Goal: Complete application form

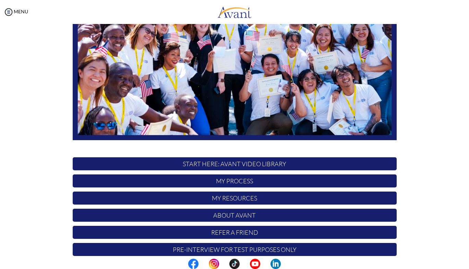
scroll to position [112, 0]
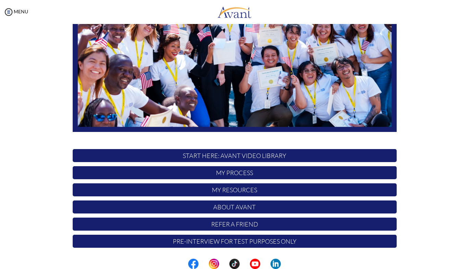
click at [209, 178] on p "My Process" at bounding box center [235, 172] width 324 height 13
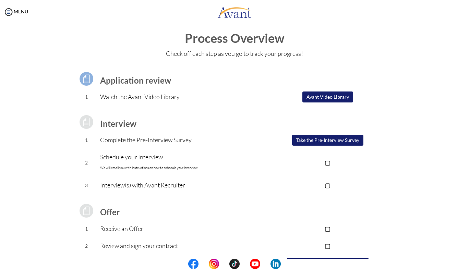
scroll to position [0, 0]
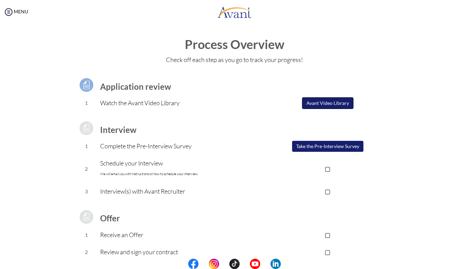
click at [318, 106] on button "Avant Video Library" at bounding box center [327, 103] width 51 height 12
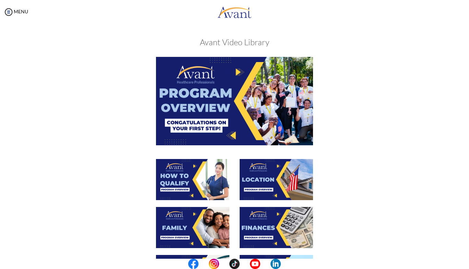
scroll to position [3, 0]
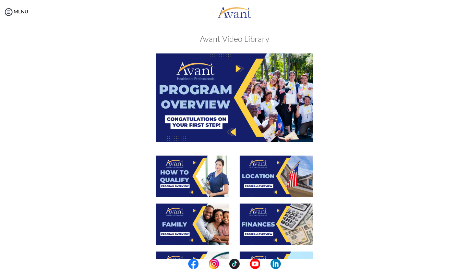
click at [240, 100] on img at bounding box center [234, 97] width 157 height 88
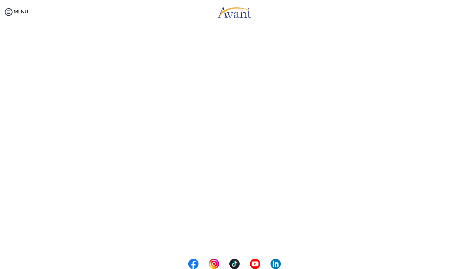
scroll to position [68, 0]
click at [228, 238] on body "Maintenance break. Please come back in 2 hours. MENU My Status What is the next…" at bounding box center [234, 134] width 469 height 269
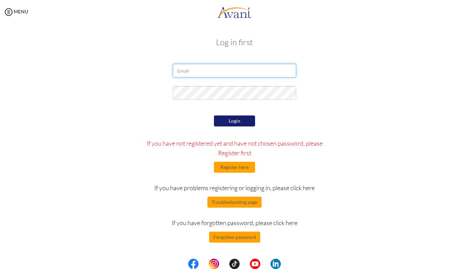
type input "[EMAIL_ADDRESS][DOMAIN_NAME]"
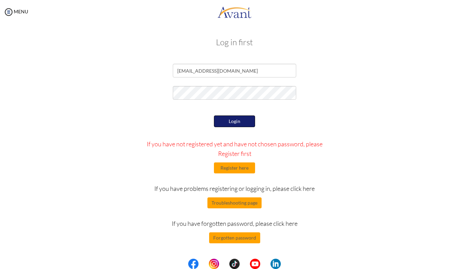
click at [235, 124] on button "Login" at bounding box center [234, 122] width 41 height 12
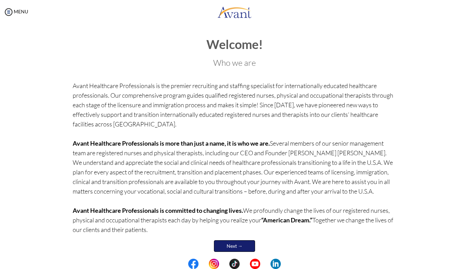
click at [247, 245] on link "Next →" at bounding box center [234, 246] width 41 height 12
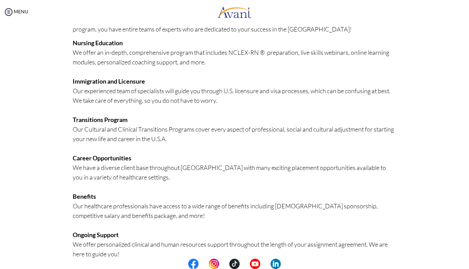
scroll to position [116, 0]
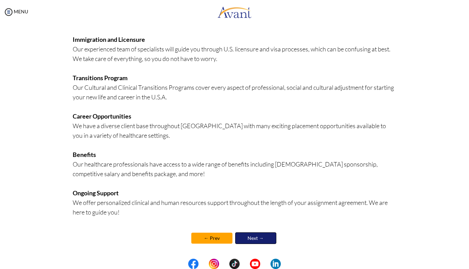
click at [259, 239] on link "Next →" at bounding box center [255, 238] width 41 height 12
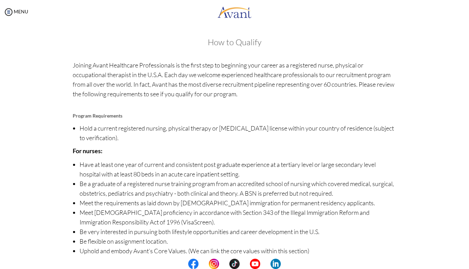
scroll to position [29, 0]
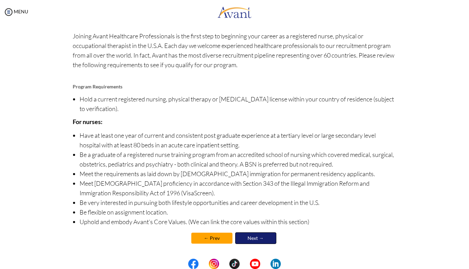
click at [258, 236] on link "Next →" at bounding box center [255, 238] width 41 height 12
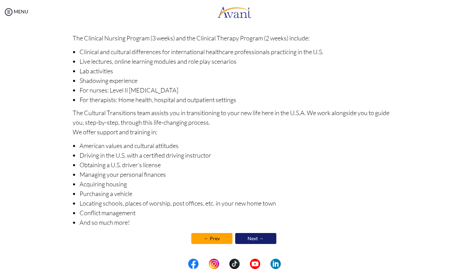
scroll to position [57, 0]
click at [263, 237] on link "Next →" at bounding box center [255, 238] width 41 height 12
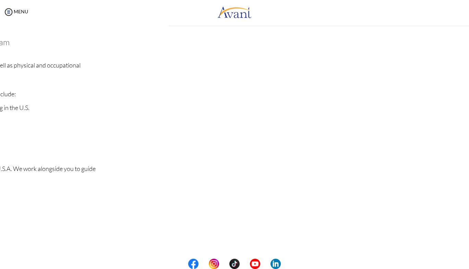
scroll to position [0, 0]
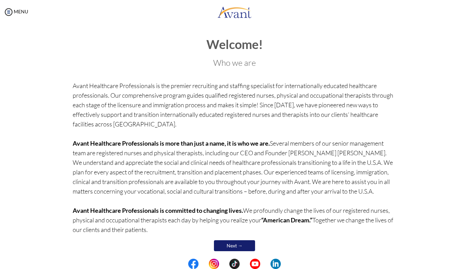
scroll to position [8, 0]
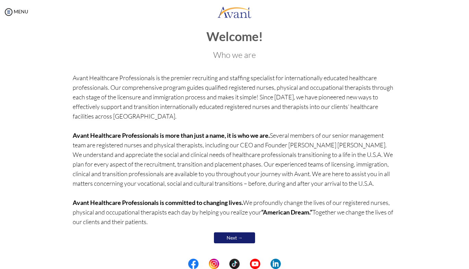
click at [235, 237] on link "Next →" at bounding box center [234, 237] width 41 height 11
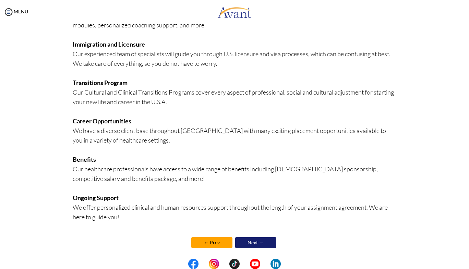
scroll to position [116, 0]
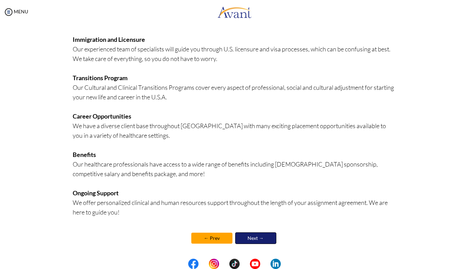
click at [254, 238] on link "Next →" at bounding box center [255, 238] width 41 height 12
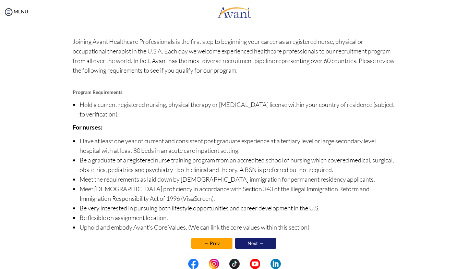
scroll to position [29, 0]
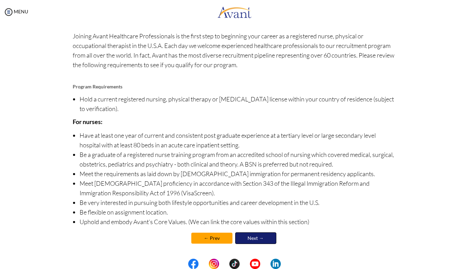
click at [260, 242] on link "Next →" at bounding box center [255, 238] width 41 height 12
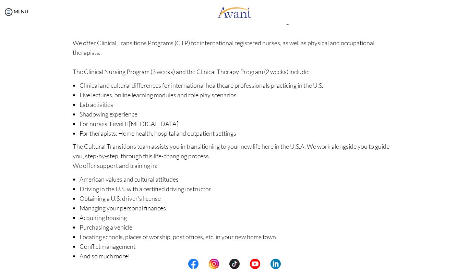
scroll to position [57, 0]
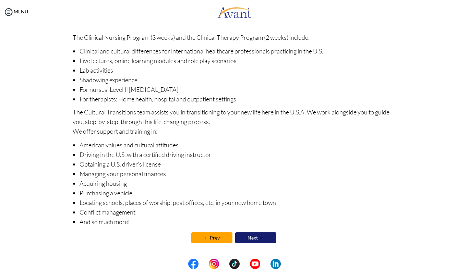
click at [259, 236] on link "Next →" at bounding box center [255, 237] width 41 height 11
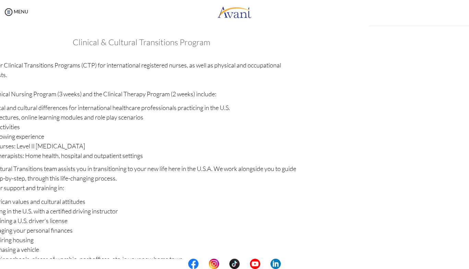
scroll to position [8, 0]
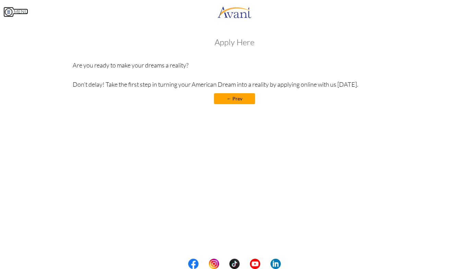
click at [16, 11] on link "MENU" at bounding box center [15, 12] width 25 height 6
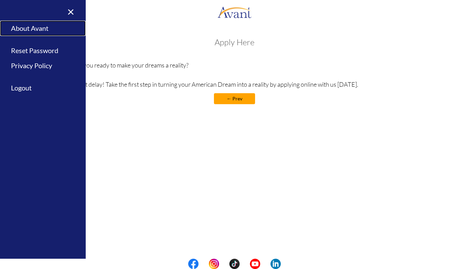
click at [20, 29] on link "About Avant" at bounding box center [43, 28] width 86 height 15
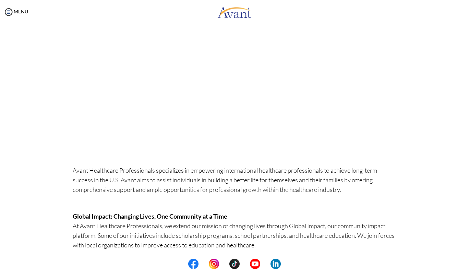
scroll to position [0, 0]
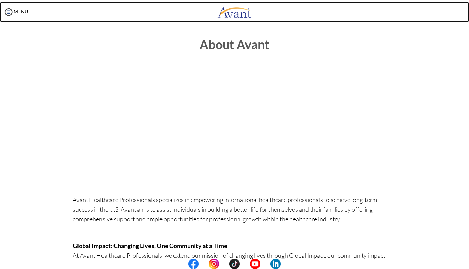
click at [304, 22] on body "Maintenance break. Please come back in 2 hours. MENU My Status What is the next…" at bounding box center [234, 134] width 469 height 269
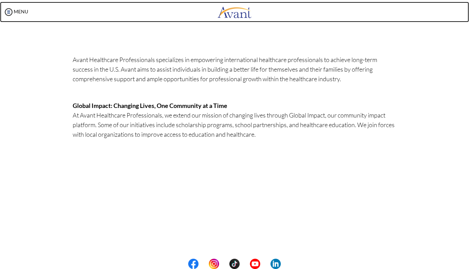
scroll to position [127, 0]
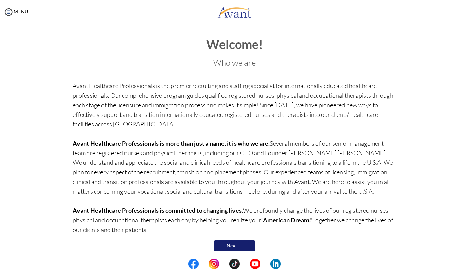
scroll to position [8, 0]
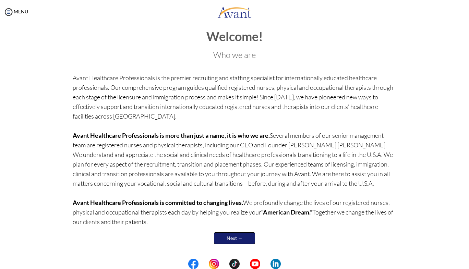
click at [229, 241] on link "Next →" at bounding box center [234, 238] width 41 height 12
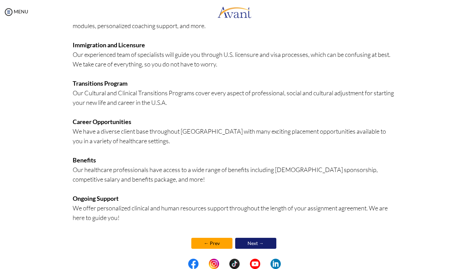
scroll to position [116, 0]
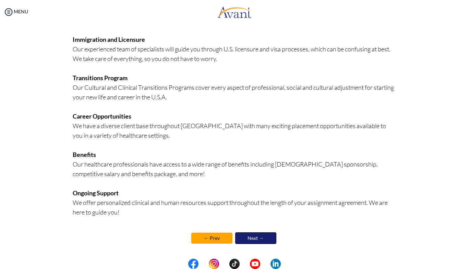
click at [264, 239] on link "Next →" at bounding box center [255, 238] width 41 height 12
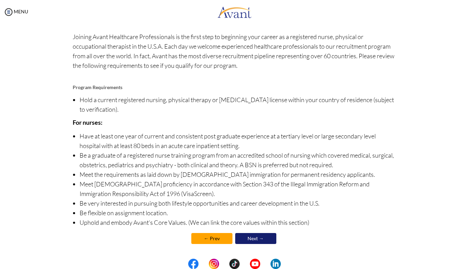
scroll to position [29, 0]
click at [256, 237] on link "Next →" at bounding box center [255, 238] width 41 height 12
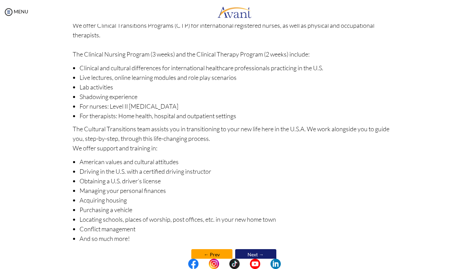
scroll to position [57, 0]
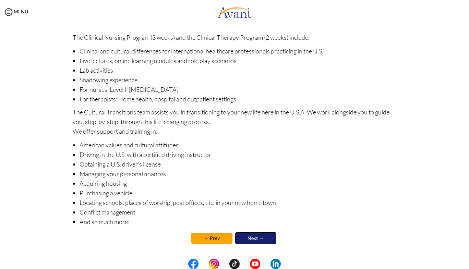
click at [260, 241] on link "Next →" at bounding box center [255, 238] width 41 height 12
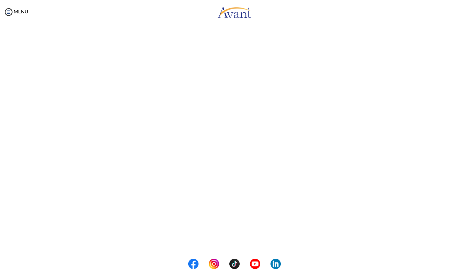
scroll to position [8, 0]
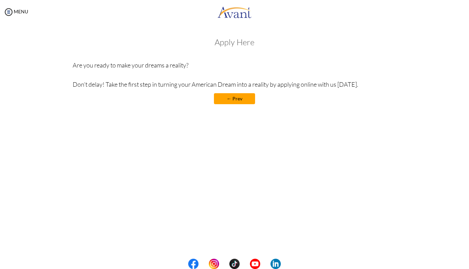
click at [246, 53] on div "Apply Here Are you ready to make your dreams a reality? Don’t delay! Take the f…" at bounding box center [235, 74] width 324 height 73
click at [234, 101] on link "← Prev" at bounding box center [234, 98] width 41 height 11
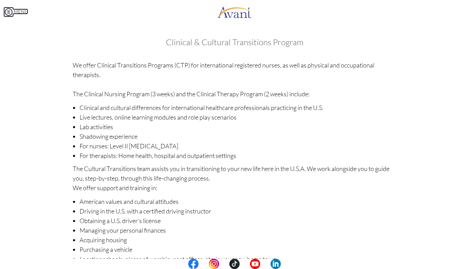
click at [7, 15] on img at bounding box center [8, 12] width 10 height 10
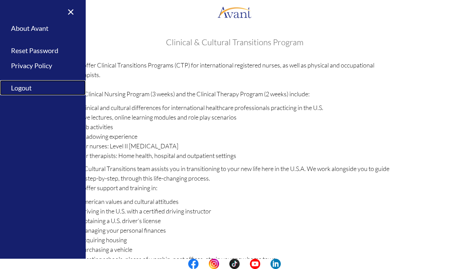
click at [25, 85] on link "Logout" at bounding box center [43, 87] width 86 height 15
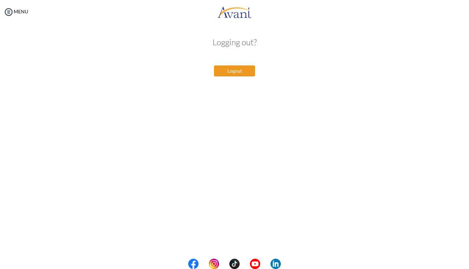
click at [242, 69] on button "Logout" at bounding box center [234, 70] width 41 height 11
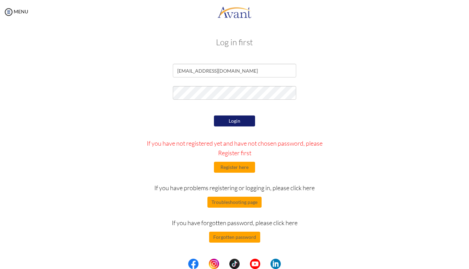
click at [234, 111] on form "towettd84@mail.com Login If you have not registered yet and have not chosen pas…" at bounding box center [234, 153] width 391 height 179
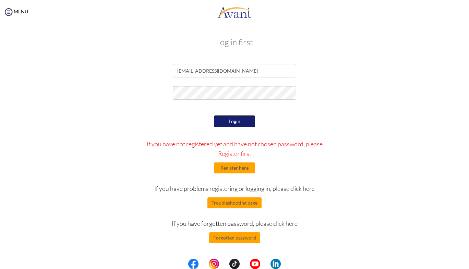
click at [235, 125] on button "Login" at bounding box center [234, 122] width 41 height 12
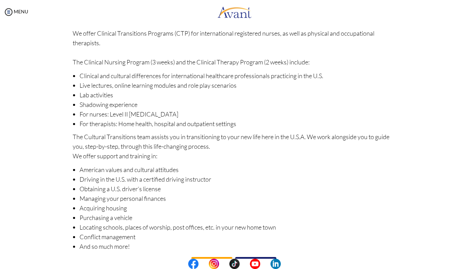
scroll to position [57, 0]
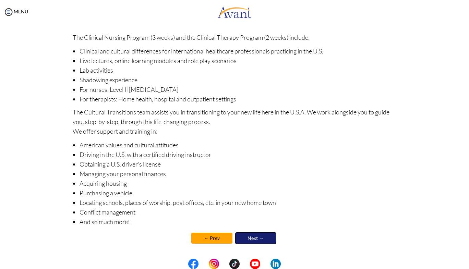
click at [260, 239] on link "Next →" at bounding box center [255, 238] width 41 height 12
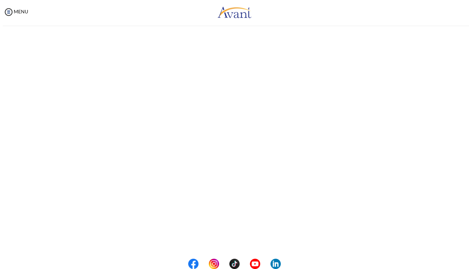
scroll to position [8, 0]
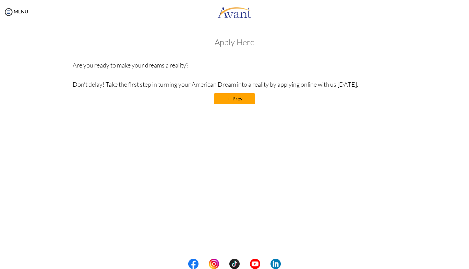
click at [241, 45] on h3 "Apply Here" at bounding box center [235, 42] width 324 height 9
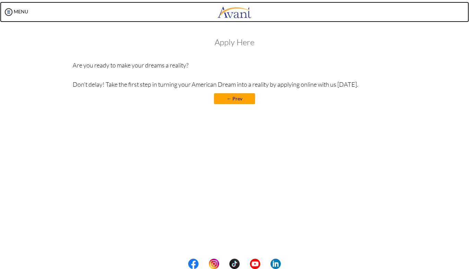
click at [246, 10] on img at bounding box center [234, 12] width 34 height 21
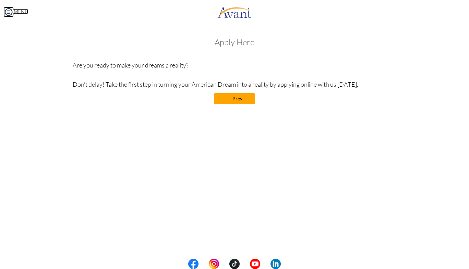
click at [15, 12] on link "MENU" at bounding box center [15, 12] width 25 height 6
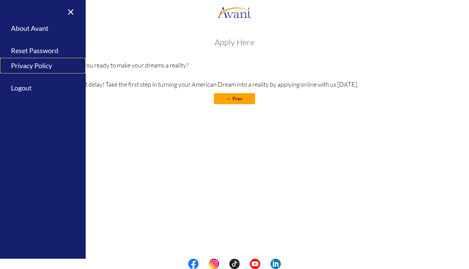
click at [54, 68] on link "Privacy Policy" at bounding box center [43, 65] width 86 height 15
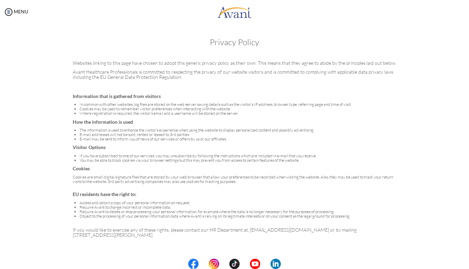
click at [7, 9] on img at bounding box center [8, 12] width 10 height 10
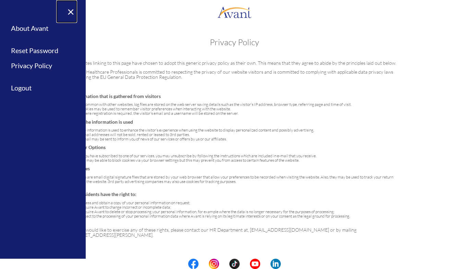
click at [70, 14] on link "×" at bounding box center [66, 11] width 21 height 23
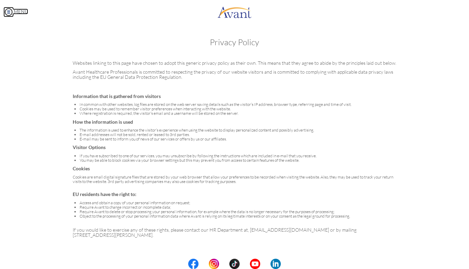
click at [16, 13] on link "MENU" at bounding box center [15, 12] width 25 height 6
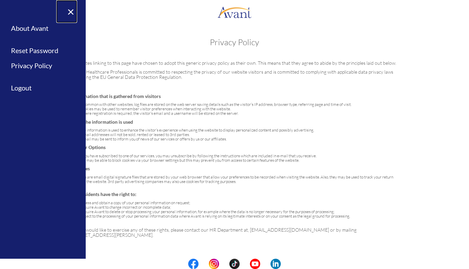
click at [75, 19] on link "×" at bounding box center [66, 11] width 21 height 23
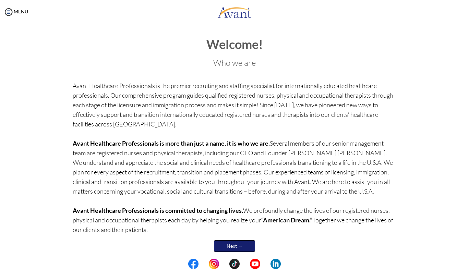
click at [232, 243] on link "Next →" at bounding box center [234, 246] width 41 height 12
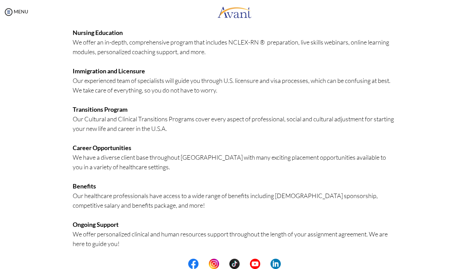
scroll to position [116, 0]
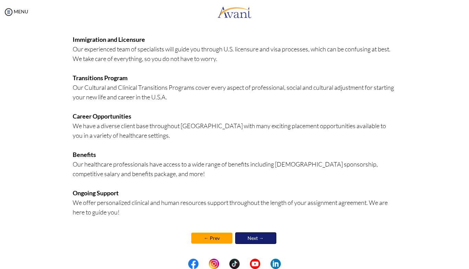
click at [254, 239] on link "Next →" at bounding box center [255, 238] width 41 height 12
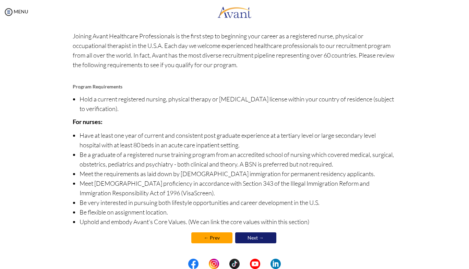
scroll to position [0, 0]
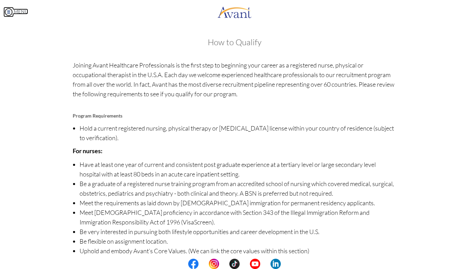
click at [15, 12] on link "MENU" at bounding box center [15, 12] width 25 height 6
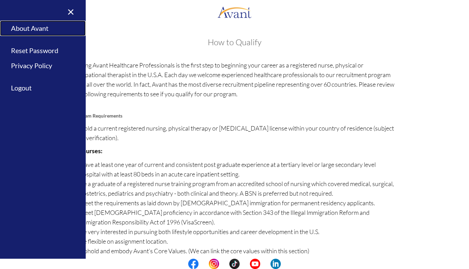
click at [26, 33] on link "About Avant" at bounding box center [43, 28] width 86 height 15
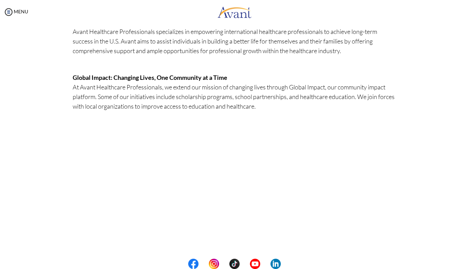
scroll to position [168, 0]
click at [408, 183] on body "Maintenance break. Please come back in 2 hours. MENU My Status What is the next…" at bounding box center [234, 134] width 469 height 269
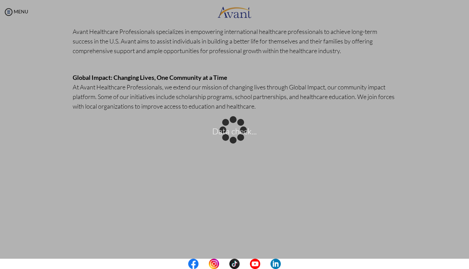
click at [239, 139] on div "Data check..." at bounding box center [235, 135] width 10 height 10
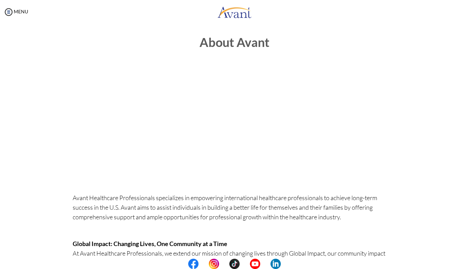
scroll to position [0, 0]
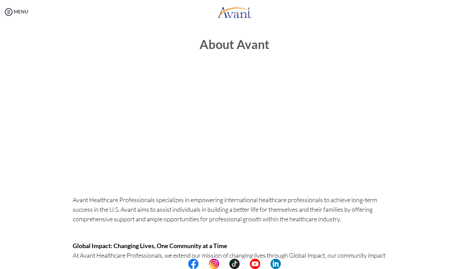
click at [248, 46] on body "Maintenance break. Please come back in 2 hours. MENU My Status What is the next…" at bounding box center [234, 134] width 469 height 269
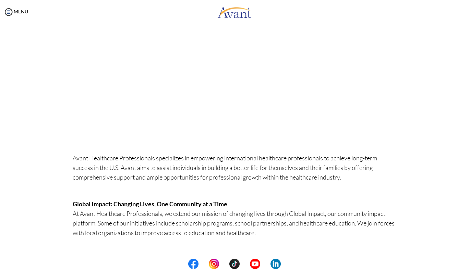
scroll to position [65, 0]
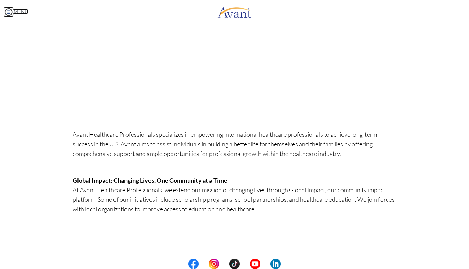
click at [12, 14] on img at bounding box center [8, 12] width 10 height 10
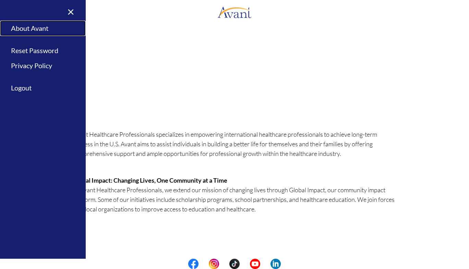
click at [24, 27] on link "About Avant" at bounding box center [43, 28] width 86 height 15
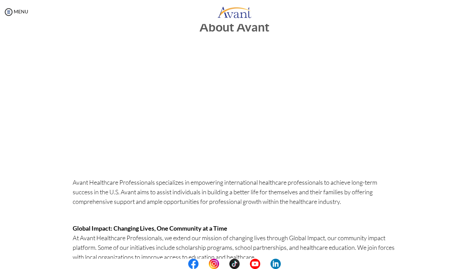
scroll to position [0, 0]
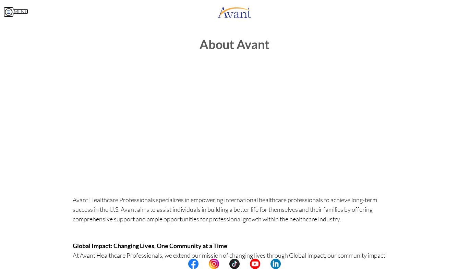
click at [15, 10] on link "MENU" at bounding box center [15, 12] width 25 height 6
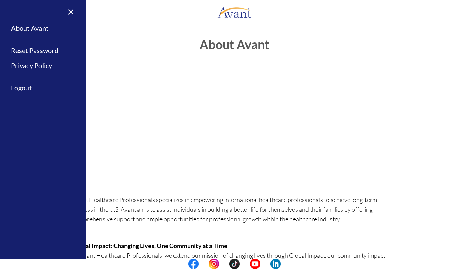
click at [28, 89] on link "Logout" at bounding box center [43, 87] width 86 height 15
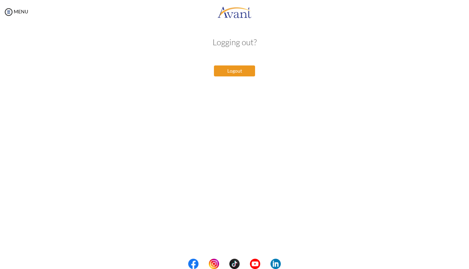
click at [232, 71] on button "Logout" at bounding box center [234, 70] width 41 height 11
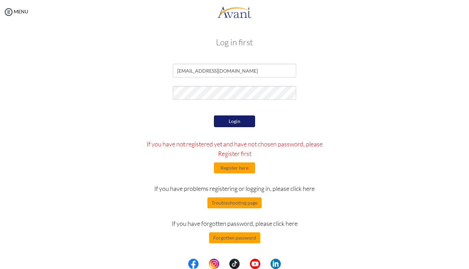
click at [243, 121] on button "Login" at bounding box center [234, 122] width 41 height 12
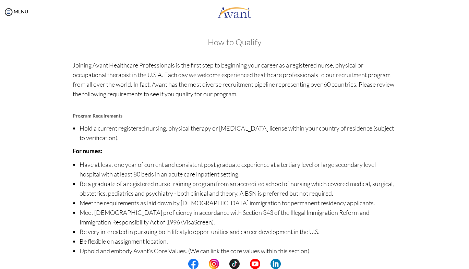
click at [5, 10] on img at bounding box center [8, 12] width 10 height 10
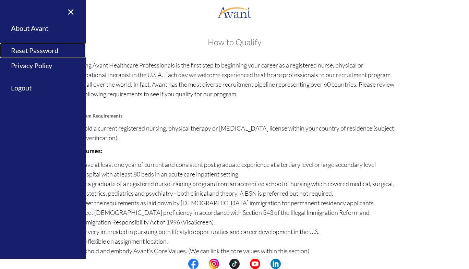
click at [25, 46] on link "Reset Password" at bounding box center [43, 50] width 86 height 15
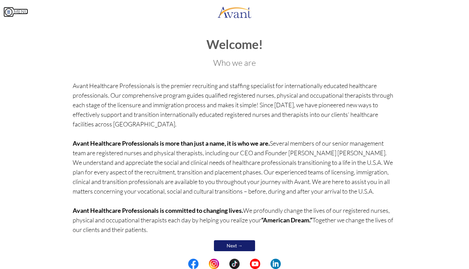
click at [9, 9] on img at bounding box center [8, 12] width 10 height 10
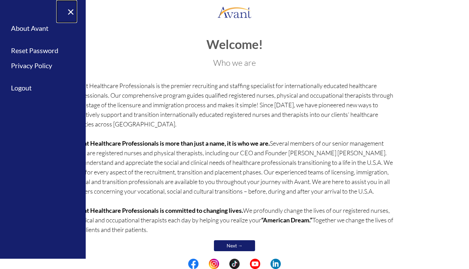
click at [72, 13] on link "×" at bounding box center [66, 11] width 21 height 23
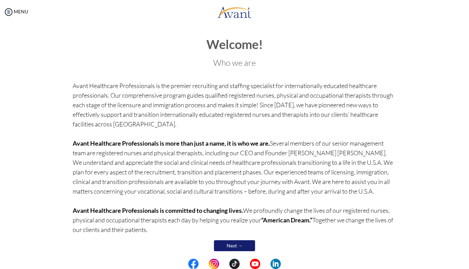
scroll to position [8, 0]
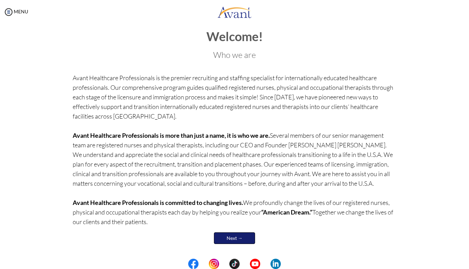
click at [232, 239] on link "Next →" at bounding box center [234, 238] width 41 height 12
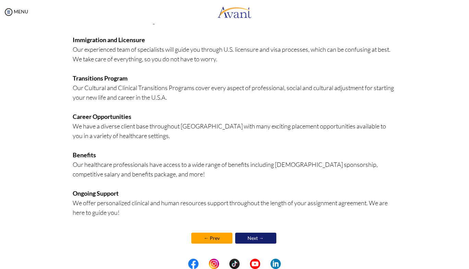
scroll to position [116, 0]
click at [259, 237] on link "Next →" at bounding box center [255, 238] width 41 height 12
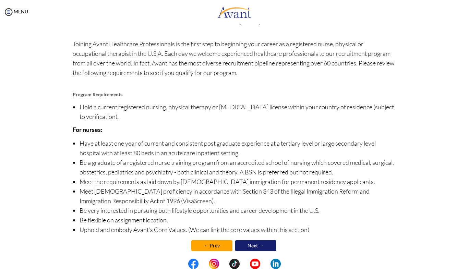
scroll to position [29, 0]
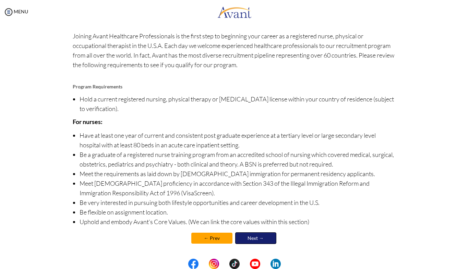
click at [262, 235] on link "Next →" at bounding box center [255, 238] width 41 height 12
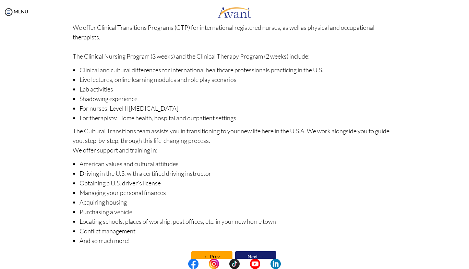
scroll to position [57, 0]
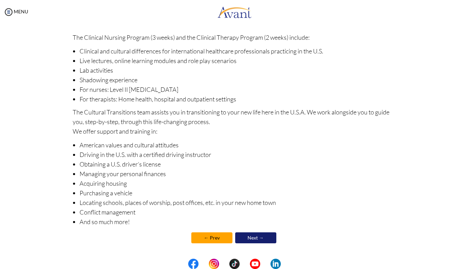
click at [261, 239] on link "Next →" at bounding box center [255, 237] width 41 height 11
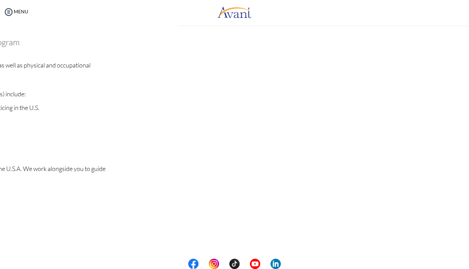
scroll to position [0, 0]
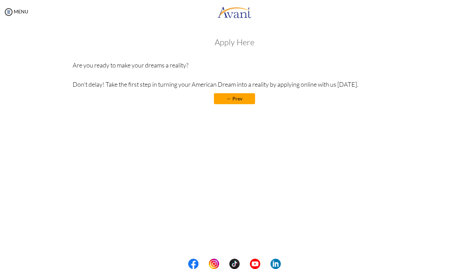
click at [240, 108] on div "Apply Here Are you ready to make your dreams a reality? Don’t delay! Take the f…" at bounding box center [235, 74] width 324 height 73
click at [245, 98] on link "← Prev" at bounding box center [234, 98] width 41 height 11
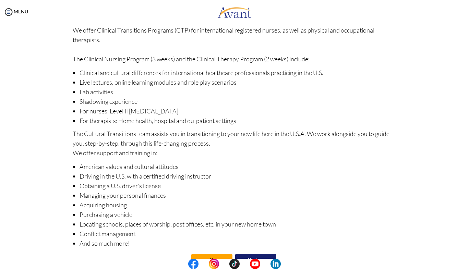
scroll to position [57, 0]
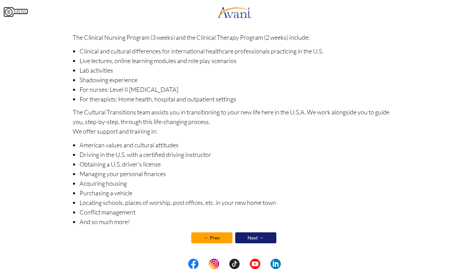
click at [14, 9] on link "MENU" at bounding box center [15, 12] width 25 height 6
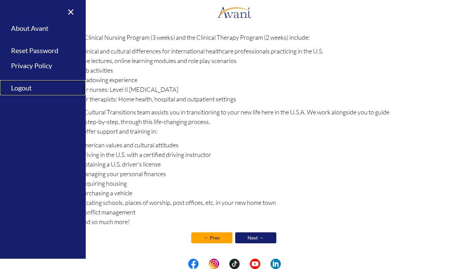
click at [28, 93] on link "Logout" at bounding box center [43, 87] width 86 height 15
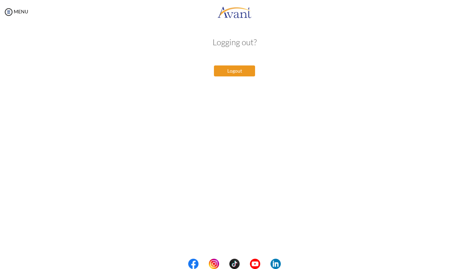
click at [233, 70] on button "Logout" at bounding box center [234, 70] width 41 height 11
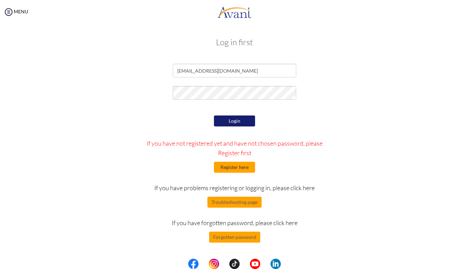
click at [240, 168] on button "Register here" at bounding box center [234, 167] width 41 height 11
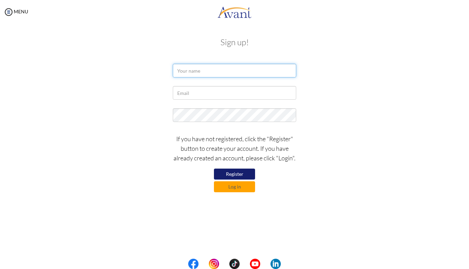
click at [249, 72] on input "text" at bounding box center [234, 71] width 123 height 14
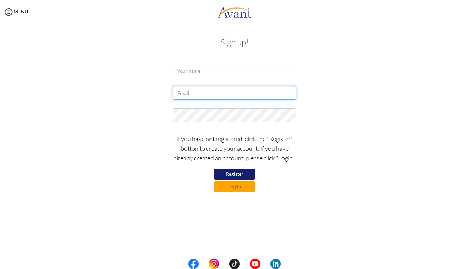
click at [253, 92] on input "text" at bounding box center [234, 93] width 123 height 14
click at [234, 92] on input "text" at bounding box center [234, 93] width 123 height 14
type input "[EMAIL_ADDRESS][DOMAIN_NAME]"
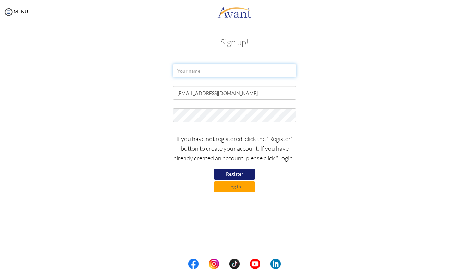
click at [241, 69] on input "text" at bounding box center [234, 71] width 123 height 14
type input "Dorcas Chepchirchir Towett"
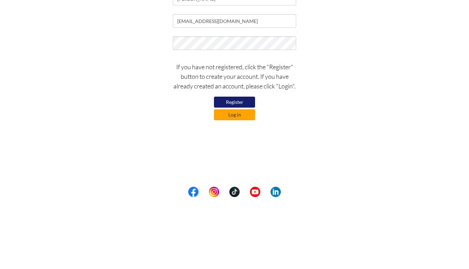
click at [242, 186] on button "Log in" at bounding box center [234, 186] width 41 height 11
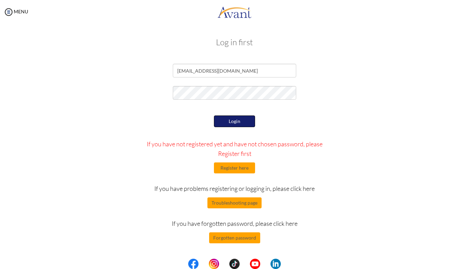
click at [233, 119] on button "Login" at bounding box center [234, 122] width 41 height 12
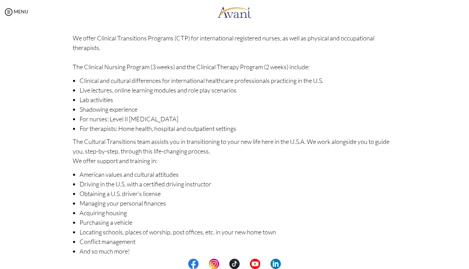
scroll to position [0, 0]
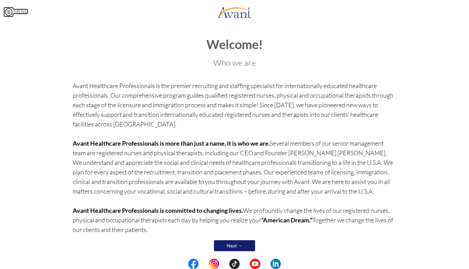
click at [17, 11] on link "MENU" at bounding box center [15, 12] width 25 height 6
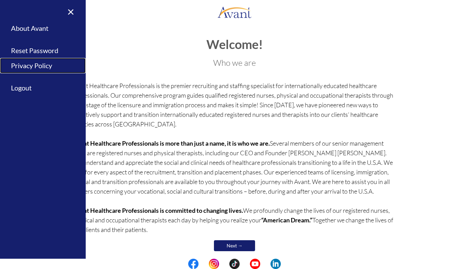
click at [24, 67] on link "Privacy Policy" at bounding box center [43, 65] width 86 height 15
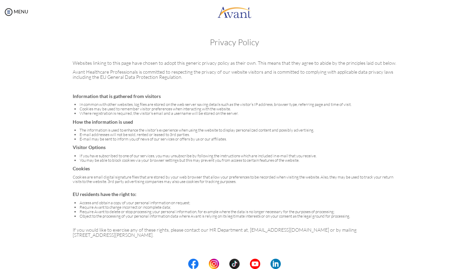
click at [9, 9] on img at bounding box center [8, 12] width 10 height 10
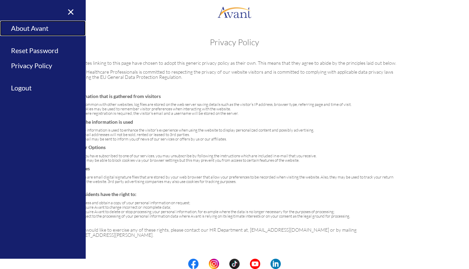
click at [22, 28] on link "About Avant" at bounding box center [43, 28] width 86 height 15
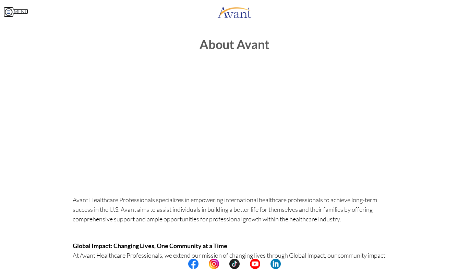
click at [8, 10] on img at bounding box center [8, 12] width 10 height 10
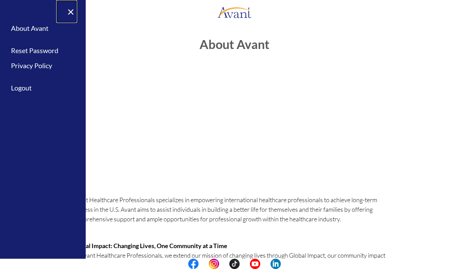
click at [68, 12] on link "×" at bounding box center [66, 11] width 21 height 23
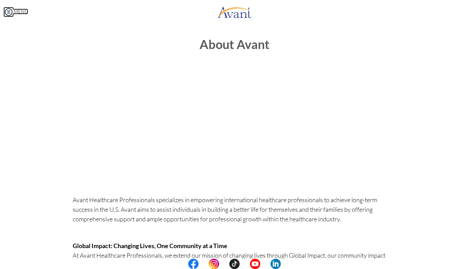
click at [10, 11] on img at bounding box center [8, 12] width 10 height 10
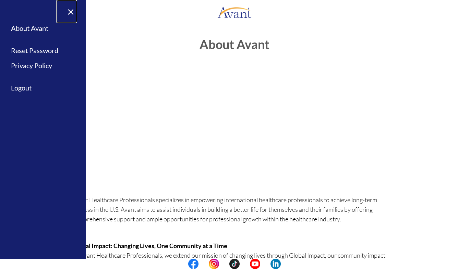
click at [68, 9] on link "×" at bounding box center [66, 11] width 21 height 23
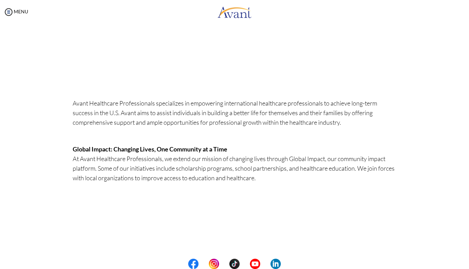
scroll to position [52, 0]
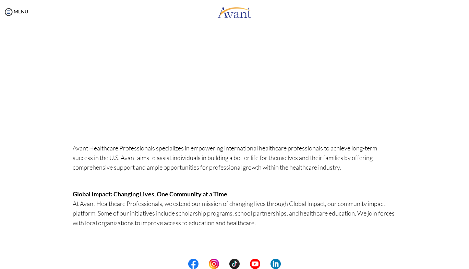
click at [5, 13] on img at bounding box center [8, 12] width 10 height 10
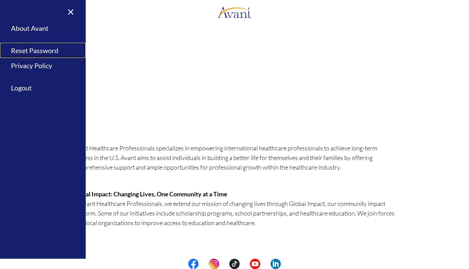
click at [25, 49] on link "Reset Password" at bounding box center [43, 50] width 86 height 15
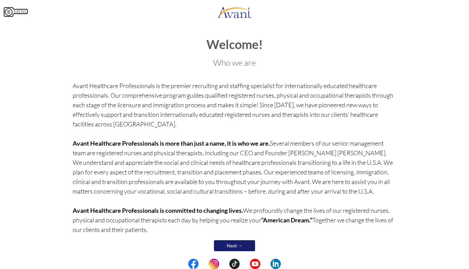
click at [5, 9] on img at bounding box center [8, 12] width 10 height 10
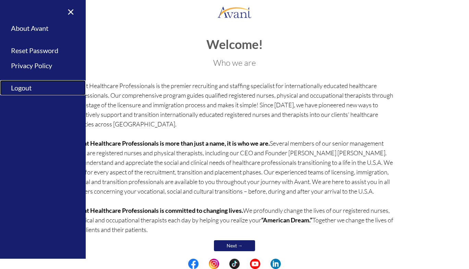
click at [27, 90] on link "Logout" at bounding box center [43, 87] width 86 height 15
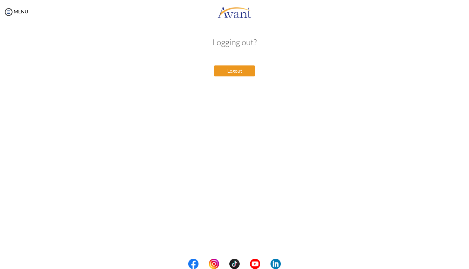
click at [242, 68] on button "Logout" at bounding box center [234, 70] width 41 height 11
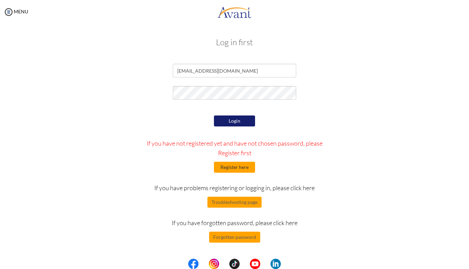
click at [234, 163] on button "Register here" at bounding box center [234, 167] width 41 height 11
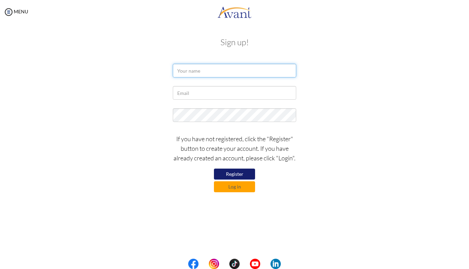
click at [219, 72] on input "text" at bounding box center [234, 71] width 123 height 14
click at [227, 73] on input "text" at bounding box center [234, 71] width 123 height 14
type input "[PERSON_NAME]"
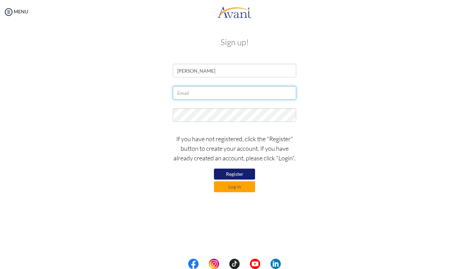
click at [234, 92] on input "text" at bounding box center [234, 93] width 123 height 14
type input "[EMAIL_ADDRESS][DOMAIN_NAME]"
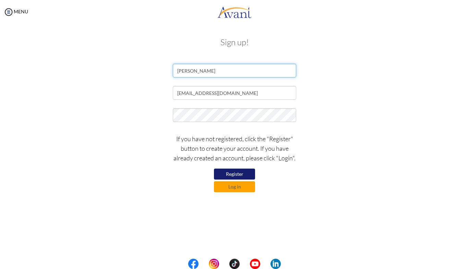
click at [248, 72] on input "[PERSON_NAME]" at bounding box center [234, 71] width 123 height 14
type input "[PERSON_NAME]"
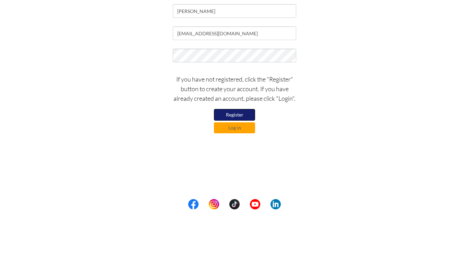
click at [235, 172] on button "Register" at bounding box center [234, 175] width 41 height 12
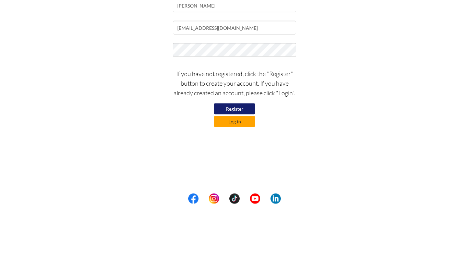
click at [243, 187] on button "Log in" at bounding box center [234, 186] width 41 height 11
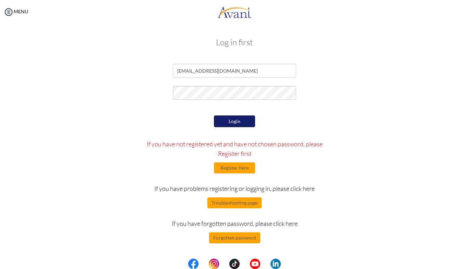
click at [243, 123] on button "Login" at bounding box center [234, 122] width 41 height 12
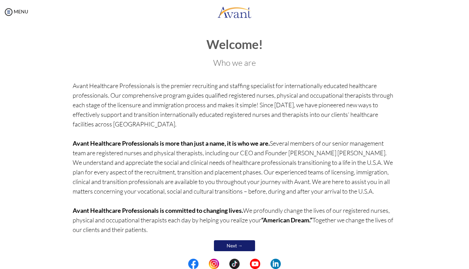
click at [256, 144] on b "Avant Healthcare Professionals is more than just a name, it is who we are." at bounding box center [171, 143] width 197 height 8
click at [246, 65] on h3 "Who we are" at bounding box center [235, 62] width 324 height 9
click at [250, 46] on h1 "Welcome!" at bounding box center [235, 45] width 324 height 14
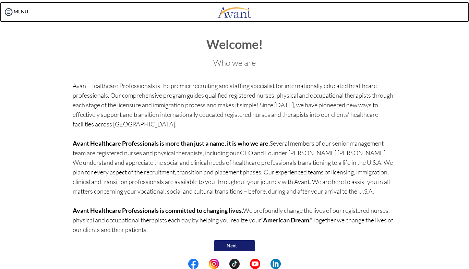
click at [240, 14] on img at bounding box center [234, 12] width 34 height 21
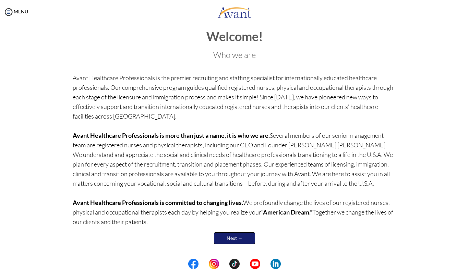
click at [245, 235] on link "Next →" at bounding box center [234, 238] width 41 height 12
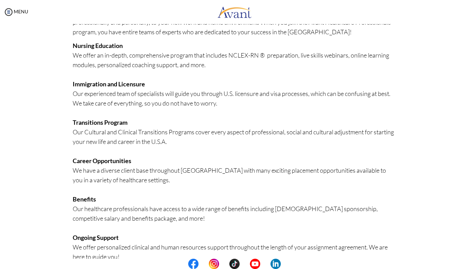
scroll to position [116, 0]
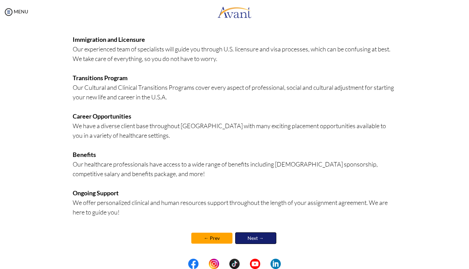
click at [259, 241] on link "Next →" at bounding box center [255, 238] width 41 height 12
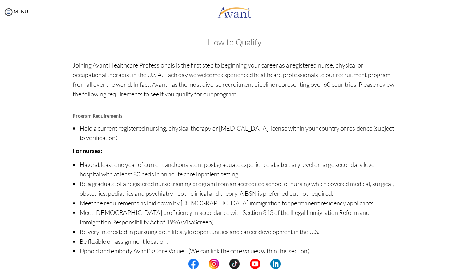
scroll to position [29, 0]
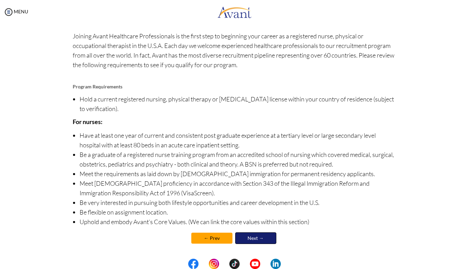
click at [263, 239] on link "Next →" at bounding box center [255, 238] width 41 height 12
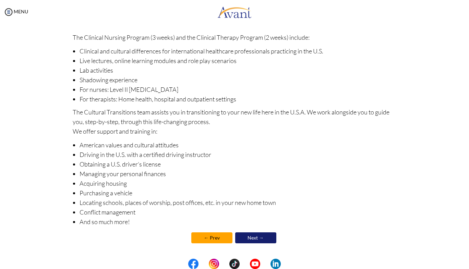
click at [261, 238] on link "Next →" at bounding box center [255, 237] width 41 height 11
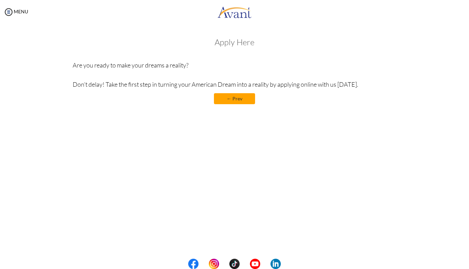
click at [242, 98] on link "← Prev" at bounding box center [234, 98] width 41 height 11
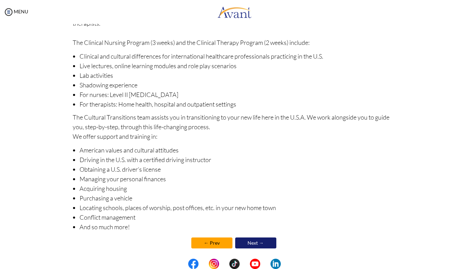
scroll to position [57, 0]
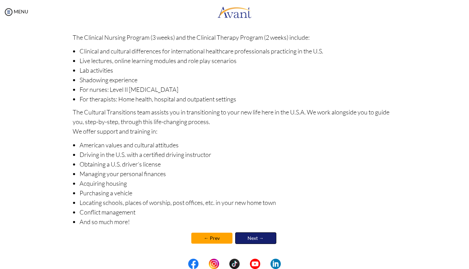
click at [253, 238] on link "Next →" at bounding box center [255, 238] width 41 height 12
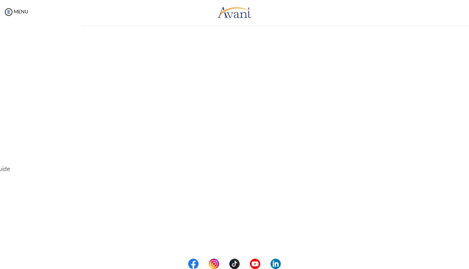
scroll to position [8, 0]
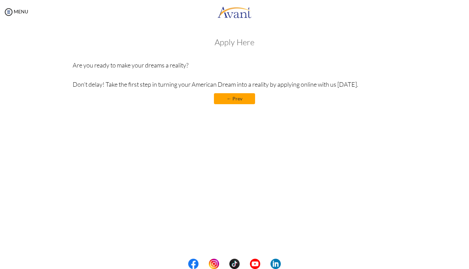
click at [254, 101] on link "← Prev" at bounding box center [234, 98] width 41 height 11
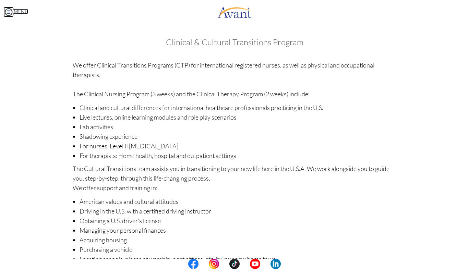
click at [11, 10] on img at bounding box center [8, 12] width 10 height 10
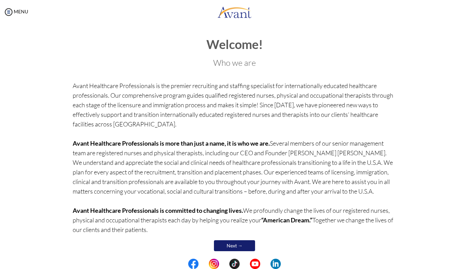
scroll to position [8, 0]
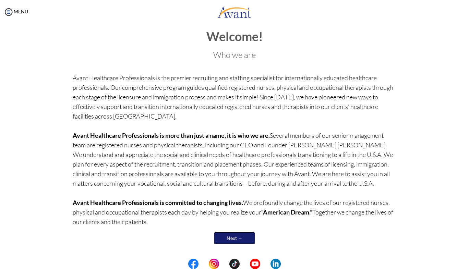
click at [242, 239] on link "Next →" at bounding box center [234, 238] width 41 height 12
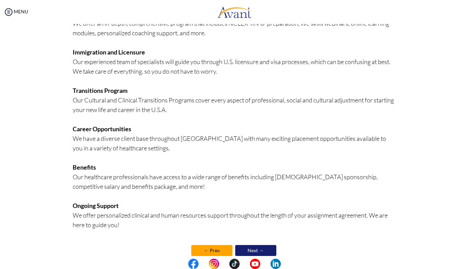
scroll to position [116, 0]
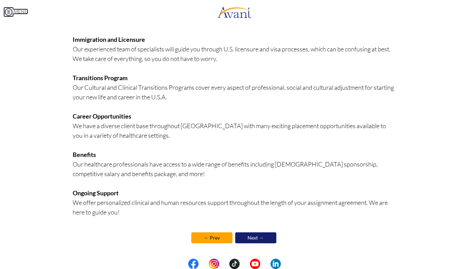
click at [22, 13] on link "MENU" at bounding box center [15, 12] width 25 height 6
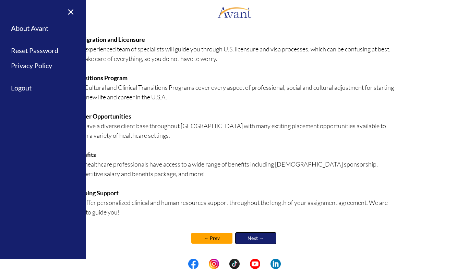
click at [267, 233] on link "Next →" at bounding box center [255, 238] width 41 height 12
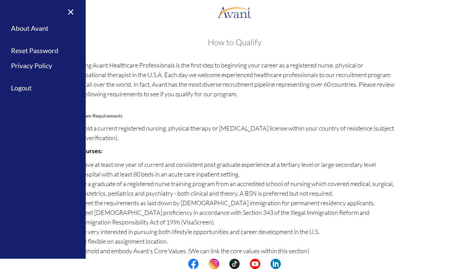
scroll to position [29, 0]
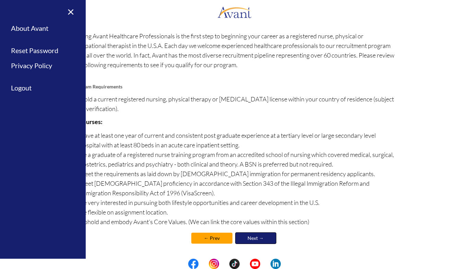
click at [266, 238] on link "Next →" at bounding box center [255, 238] width 41 height 12
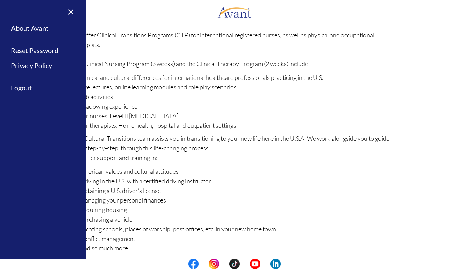
scroll to position [30, 0]
click at [75, 11] on link "×" at bounding box center [66, 11] width 21 height 23
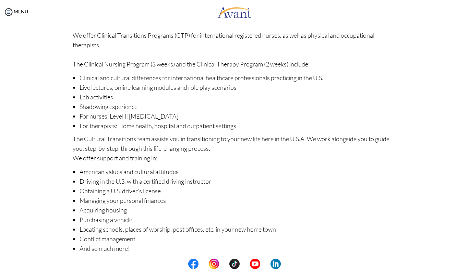
scroll to position [57, 0]
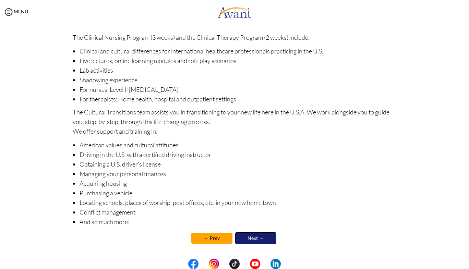
click at [260, 242] on link "Next →" at bounding box center [255, 238] width 41 height 12
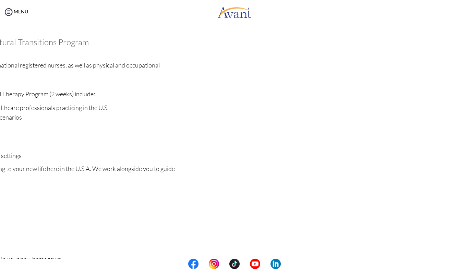
scroll to position [8, 0]
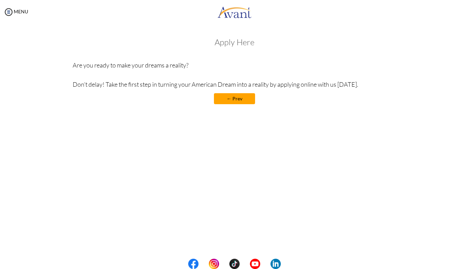
click at [0, 0] on div at bounding box center [0, 0] width 0 height 0
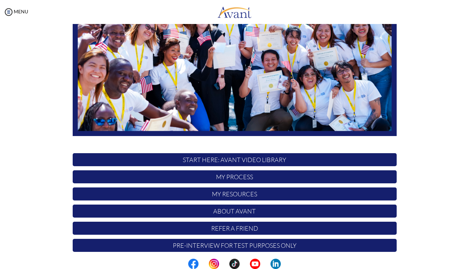
scroll to position [112, 0]
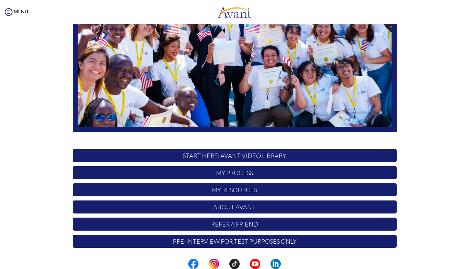
click at [311, 174] on p "My Process" at bounding box center [235, 172] width 324 height 13
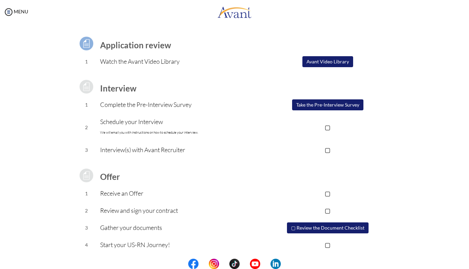
scroll to position [43, 0]
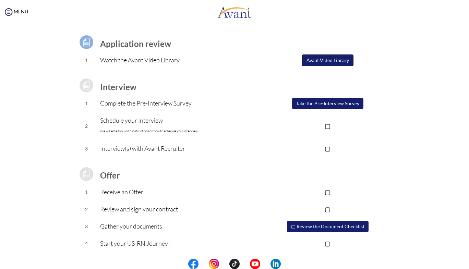
click at [339, 58] on button "Avant Video Library" at bounding box center [327, 60] width 51 height 12
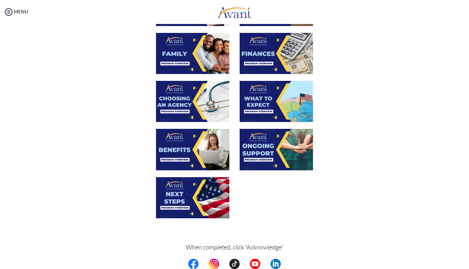
scroll to position [202, 0]
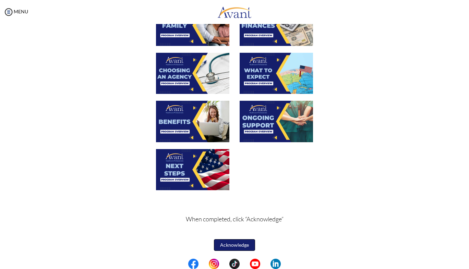
click at [235, 244] on button "Acknowledge" at bounding box center [234, 245] width 41 height 12
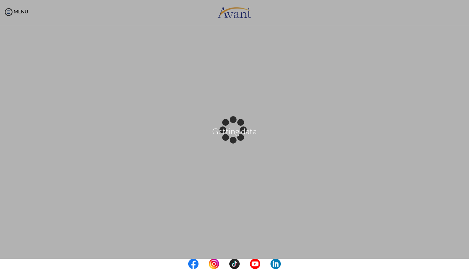
scroll to position [0, 0]
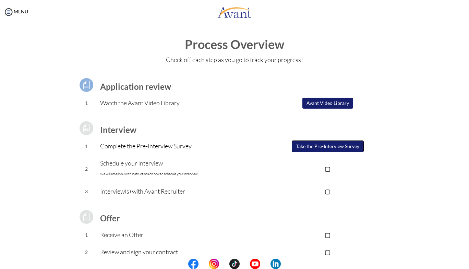
click at [333, 146] on button "Take the Pre-Interview Survey" at bounding box center [328, 147] width 72 height 12
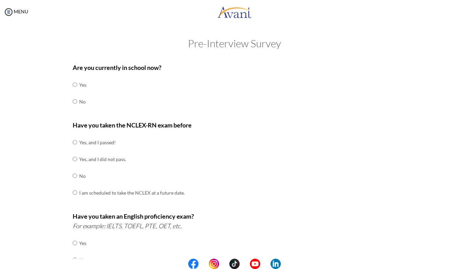
click at [68, 102] on div "Are you currently in school now? Yes No Have you taken the NCLEX-RN exam before…" at bounding box center [235, 240] width 334 height 362
click at [73, 92] on input "radio" at bounding box center [75, 85] width 4 height 14
radio input "true"
click at [73, 149] on input "radio" at bounding box center [75, 142] width 4 height 14
radio input "true"
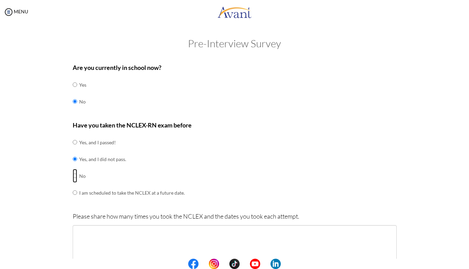
click at [73, 149] on input "radio" at bounding box center [75, 142] width 4 height 14
radio input "true"
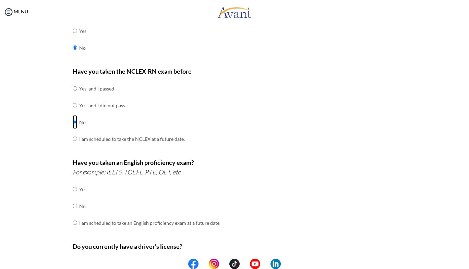
scroll to position [73, 0]
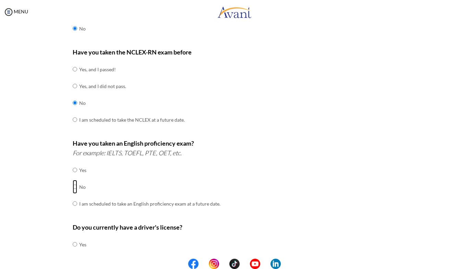
click at [73, 177] on input "radio" at bounding box center [75, 170] width 4 height 14
radio input "true"
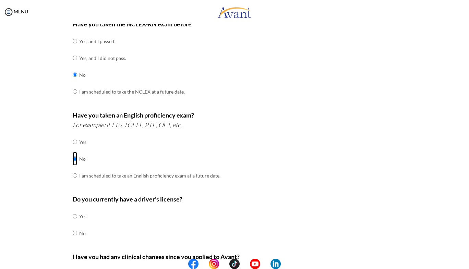
scroll to position [120, 0]
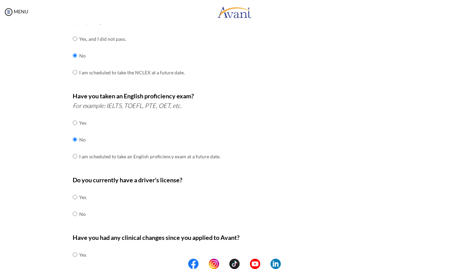
click at [424, 136] on div "Are you currently in school now? Yes No Have you taken the NCLEX-RN exam before…" at bounding box center [234, 120] width 401 height 362
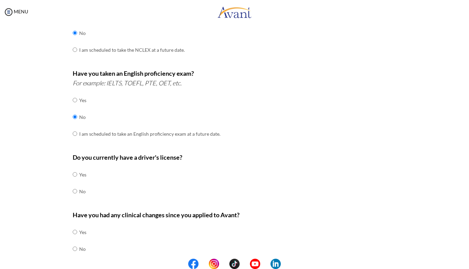
scroll to position [149, 0]
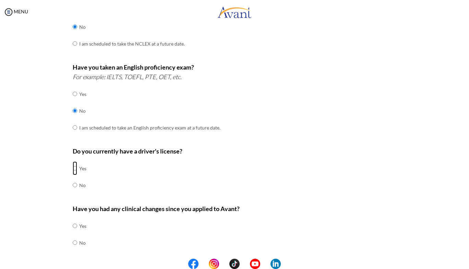
click at [73, 166] on input "radio" at bounding box center [75, 168] width 4 height 14
radio input "true"
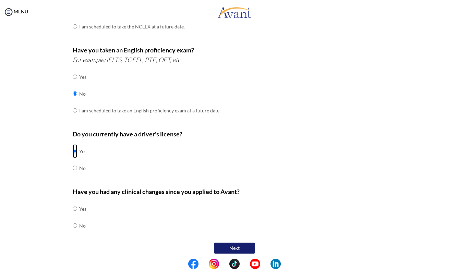
scroll to position [167, 0]
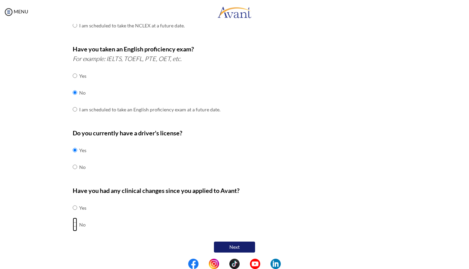
click at [73, 215] on input "radio" at bounding box center [75, 208] width 4 height 14
radio input "true"
click at [240, 244] on button "Next" at bounding box center [234, 248] width 41 height 12
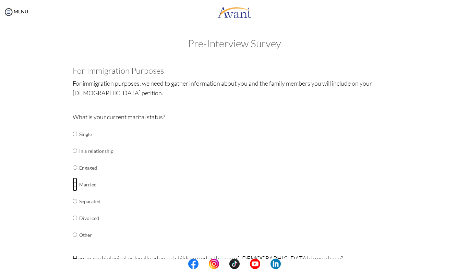
click at [73, 141] on input "radio" at bounding box center [75, 134] width 4 height 14
radio input "true"
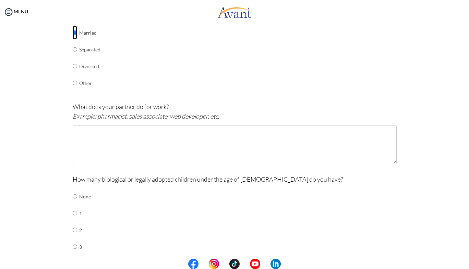
scroll to position [153, 0]
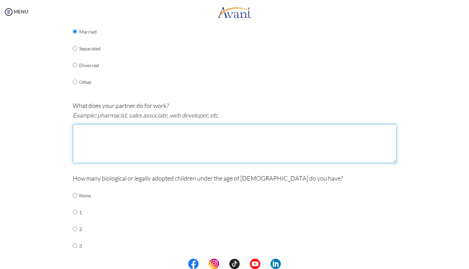
click at [137, 143] on textarea at bounding box center [235, 143] width 324 height 39
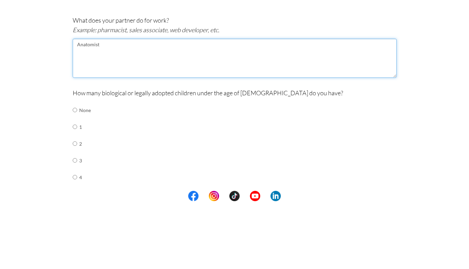
scroll to position [179, 0]
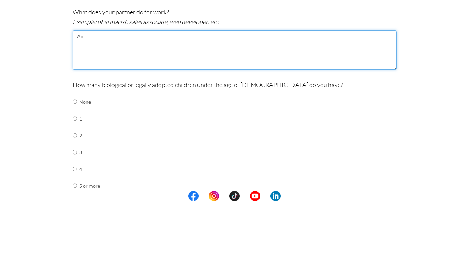
type textarea "A"
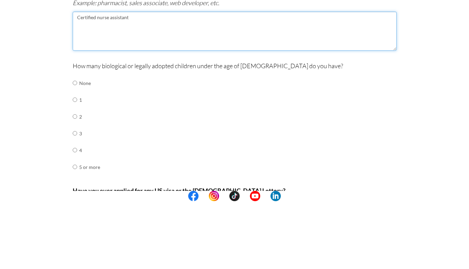
scroll to position [209, 0]
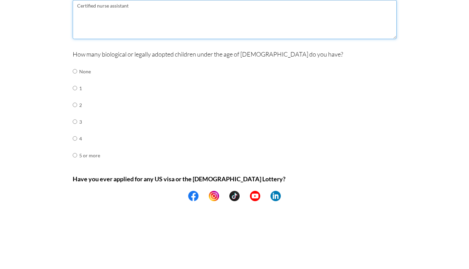
type textarea "Certified nurse assistant"
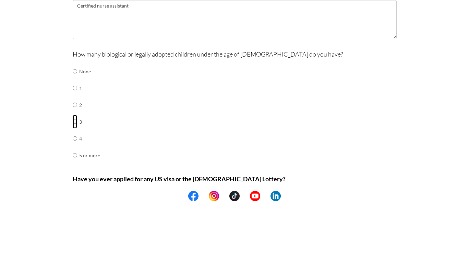
click at [73, 146] on input "radio" at bounding box center [75, 139] width 4 height 14
radio input "true"
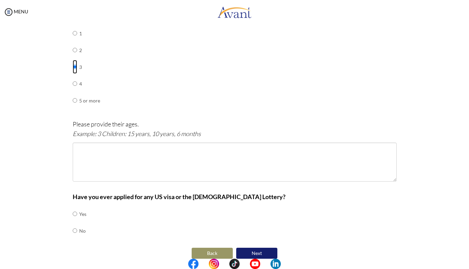
scroll to position [338, 0]
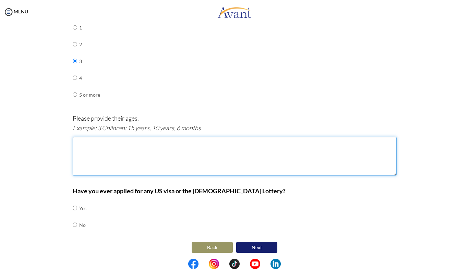
click at [108, 142] on textarea at bounding box center [235, 156] width 324 height 39
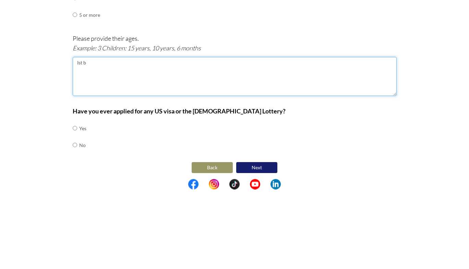
click at [93, 140] on textarea "Ist b" at bounding box center [235, 156] width 324 height 39
type textarea "I"
click at [126, 141] on textarea "1. First born is 14year 2.Twins 8years old" at bounding box center [235, 156] width 324 height 39
type textarea "1. First born is 14year old 2.Twins 8years old"
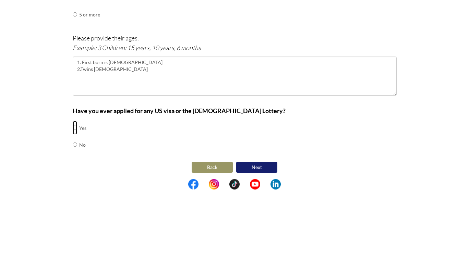
click at [73, 201] on input "radio" at bounding box center [75, 208] width 4 height 14
radio input "true"
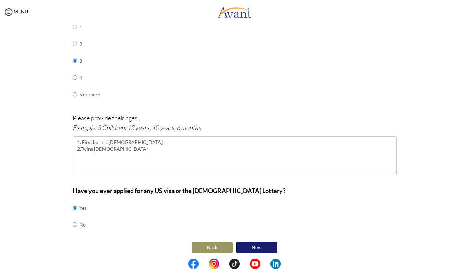
click at [263, 246] on button "Next" at bounding box center [256, 248] width 41 height 12
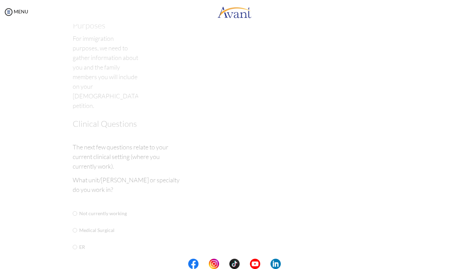
scroll to position [14, 0]
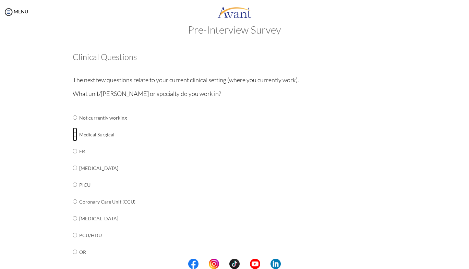
click at [73, 124] on input "radio" at bounding box center [75, 118] width 4 height 14
radio input "true"
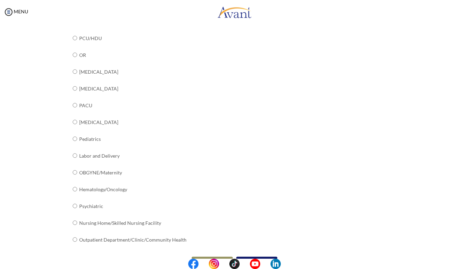
scroll to position [225, 0]
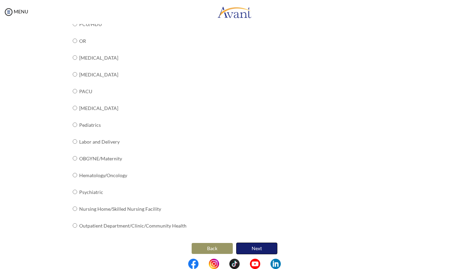
click at [260, 245] on button "Next" at bounding box center [256, 249] width 41 height 12
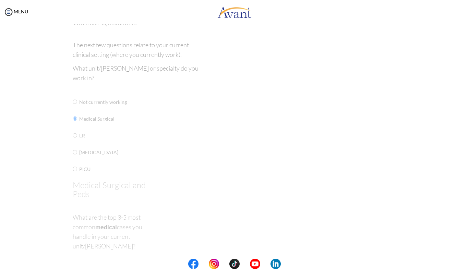
scroll to position [0, 0]
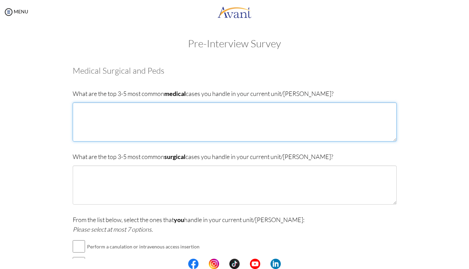
click at [116, 111] on textarea at bounding box center [235, 121] width 324 height 39
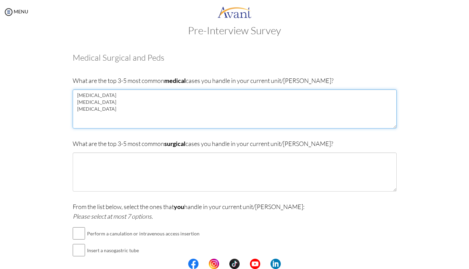
scroll to position [23, 0]
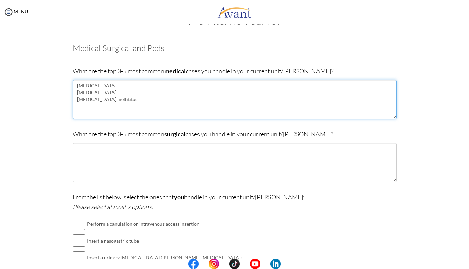
click at [113, 101] on textarea "Meningitis Hypertension Diabetes mellititus" at bounding box center [235, 99] width 324 height 39
click at [102, 98] on textarea "Meningitis Hypertension Diabetes mellititus" at bounding box center [235, 99] width 324 height 39
click at [122, 101] on textarea "Meningitis Hypertension Diabetes mellititus" at bounding box center [235, 99] width 324 height 39
click at [108, 101] on textarea "Meningitis Hypertension Diabetes mellititus" at bounding box center [235, 99] width 324 height 39
click at [121, 98] on textarea "Meningitis Hypertension Diabetes mellititus" at bounding box center [235, 99] width 324 height 39
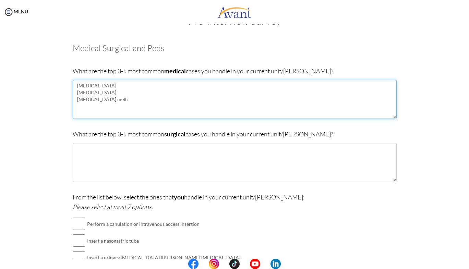
click at [108, 103] on textarea "Meningitis Hypertension Diabetes melli" at bounding box center [235, 99] width 324 height 39
click at [110, 96] on textarea "Meningitis Hypertension Diabetes melli" at bounding box center [235, 99] width 324 height 39
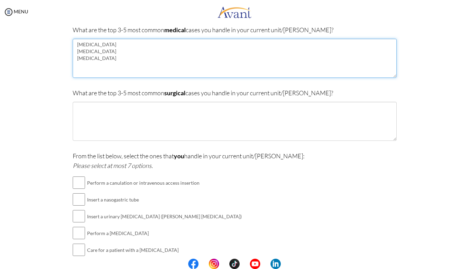
scroll to position [69, 0]
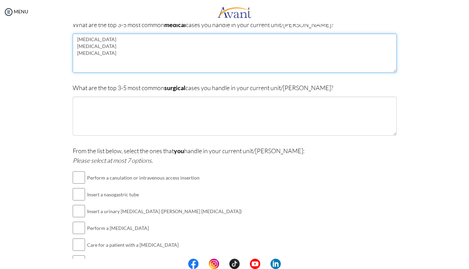
type textarea "Meningitis Hypertension Diabetes"
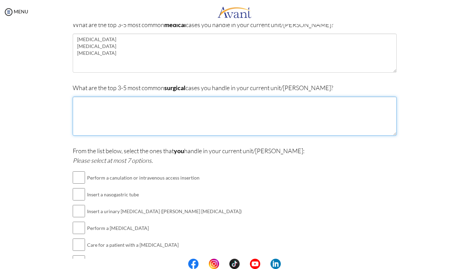
click at [240, 105] on textarea at bounding box center [235, 116] width 324 height 39
type textarea "intestinal obstruction Fracture"
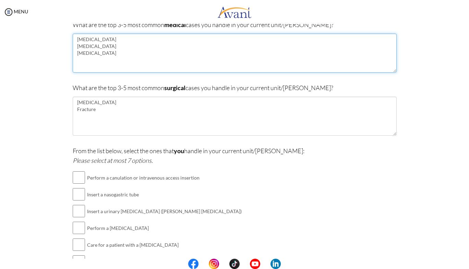
click at [115, 59] on textarea "Meningitis Hypertension Diabetes" at bounding box center [235, 53] width 324 height 39
click at [111, 54] on textarea "Meningitis Hypertension Diabetes" at bounding box center [235, 53] width 324 height 39
type textarea "Meningitis Hypertension Diabetes mellitus"
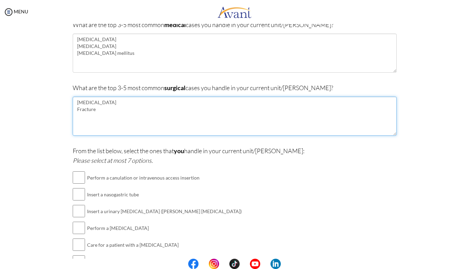
click at [114, 112] on textarea "intestinal obstruction Fracture" at bounding box center [235, 116] width 324 height 39
type textarea "intestinal obstruction Fracture Burns"
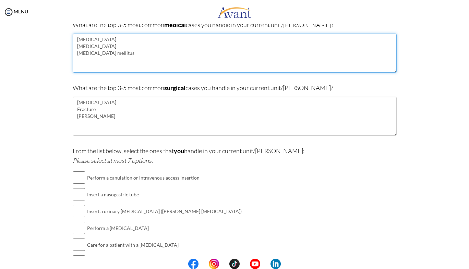
click at [117, 54] on textarea "Meningitis Hypertension Diabetes mellitus" at bounding box center [235, 53] width 324 height 39
type textarea "Meningitis Hypertension Diabetes mellitus Pneumonia Malaria"
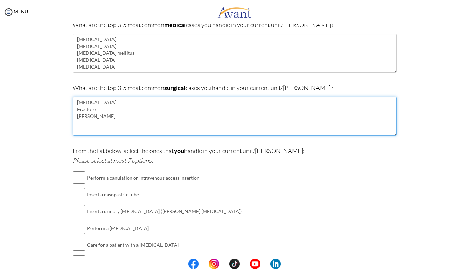
click at [119, 115] on textarea "intestinal obstruction Fracture Burns" at bounding box center [235, 116] width 324 height 39
click at [75, 105] on textarea "intestinal obstruction Fracture Burns" at bounding box center [235, 116] width 324 height 39
click at [93, 117] on textarea "Intestinal obstruction Fracture Burns" at bounding box center [235, 116] width 324 height 39
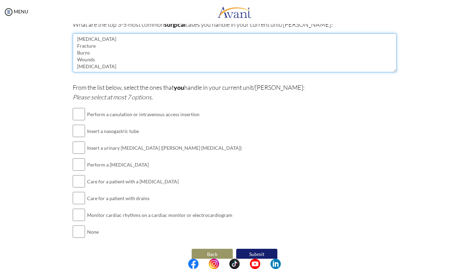
scroll to position [141, 0]
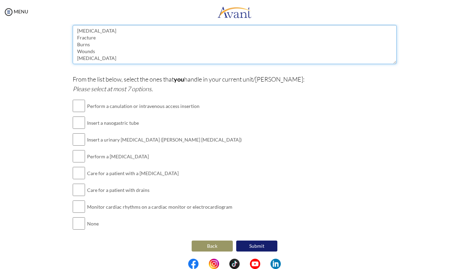
type textarea "Intestinal obstruction Fracture Burns Wounds Cellulitis"
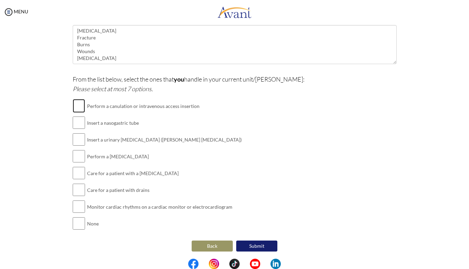
click at [75, 101] on input "checkbox" at bounding box center [79, 106] width 12 height 14
checkbox input "true"
click at [73, 122] on input "checkbox" at bounding box center [79, 123] width 12 height 14
checkbox input "true"
click at [78, 139] on input "checkbox" at bounding box center [79, 140] width 12 height 14
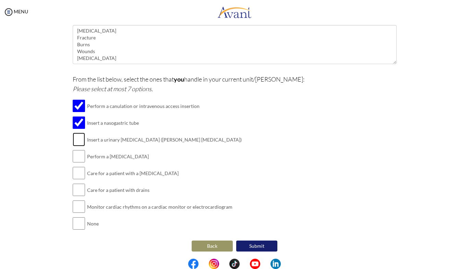
checkbox input "true"
click at [77, 155] on input "checkbox" at bounding box center [79, 156] width 12 height 14
checkbox input "true"
click at [73, 175] on input "checkbox" at bounding box center [79, 173] width 12 height 14
checkbox input "true"
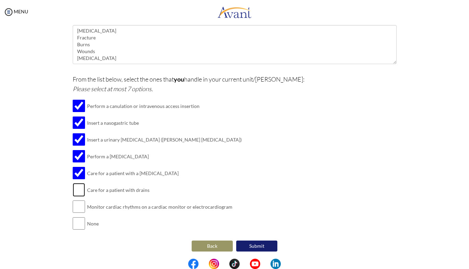
click at [74, 186] on input "checkbox" at bounding box center [79, 190] width 12 height 14
checkbox input "true"
click at [73, 201] on input "checkbox" at bounding box center [79, 207] width 12 height 14
checkbox input "true"
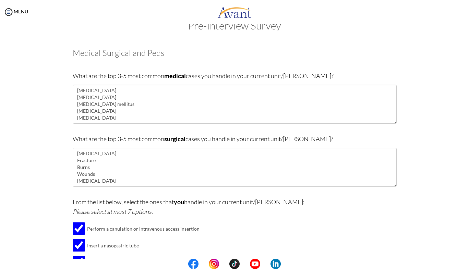
scroll to position [10, 0]
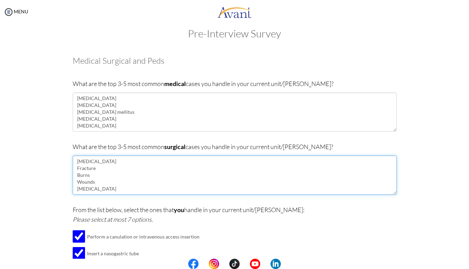
click at [96, 169] on textarea "Intestinal obstruction Fracture Burns Wounds Cellulitis" at bounding box center [235, 175] width 324 height 39
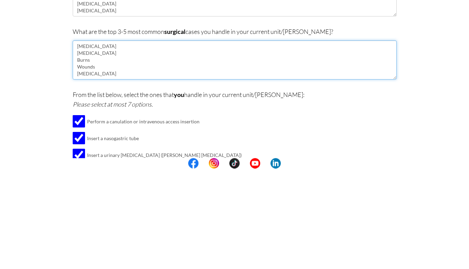
scroll to position [27, 0]
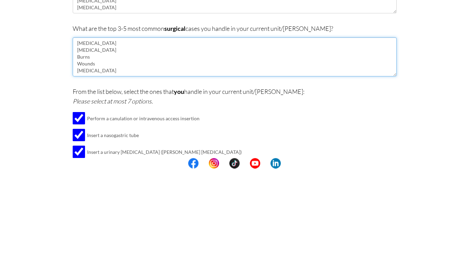
type textarea "Intestinal obstruction Fractures Burns Wounds Cellulitis"
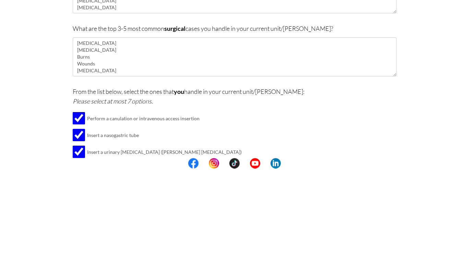
click at [407, 227] on div "Are you currently in school now? Yes No Have you taken the NCLEX-RN exam before…" at bounding box center [234, 199] width 401 height 335
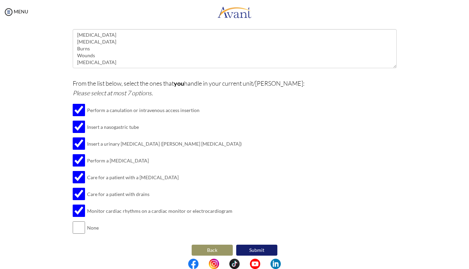
scroll to position [141, 0]
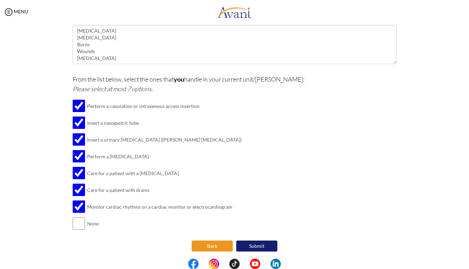
click at [201, 249] on button "Back" at bounding box center [212, 246] width 41 height 11
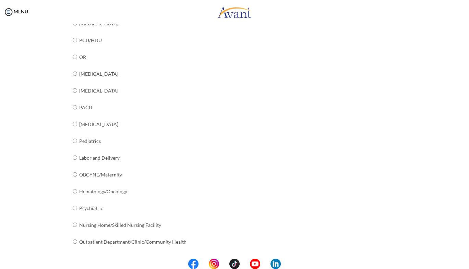
scroll to position [225, 0]
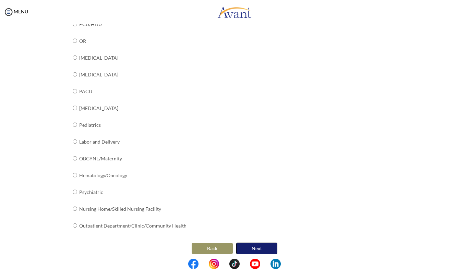
click at [259, 246] on button "Next" at bounding box center [256, 249] width 41 height 12
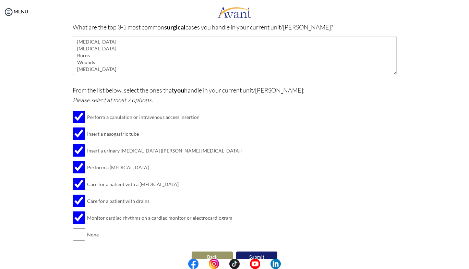
scroll to position [141, 0]
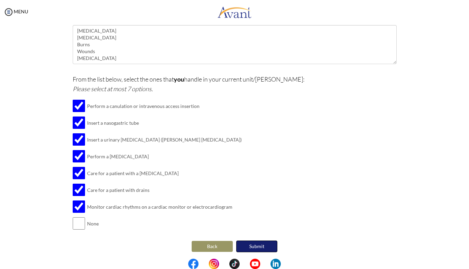
click at [262, 243] on button "Submit" at bounding box center [256, 247] width 41 height 12
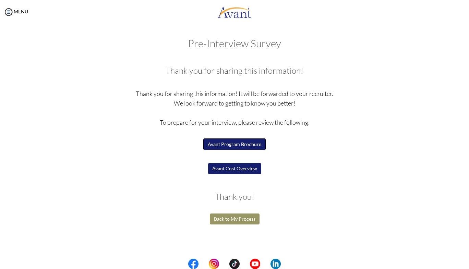
click at [218, 147] on button "Avant Program Brochure" at bounding box center [234, 144] width 62 height 12
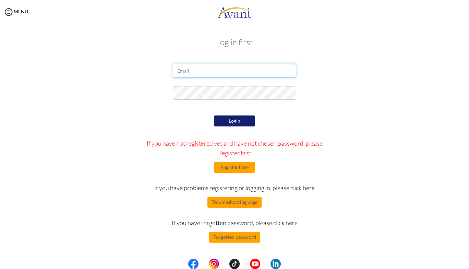
type input "[EMAIL_ADDRESS][DOMAIN_NAME]"
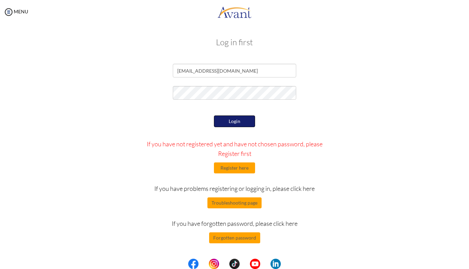
click at [241, 122] on button "Login" at bounding box center [234, 122] width 41 height 12
click at [237, 123] on button "Login" at bounding box center [234, 122] width 41 height 12
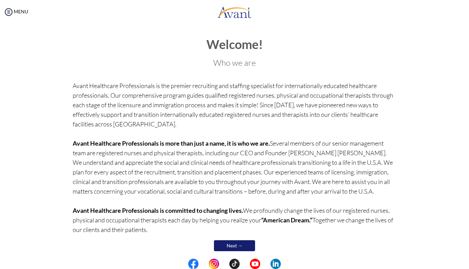
scroll to position [8, 0]
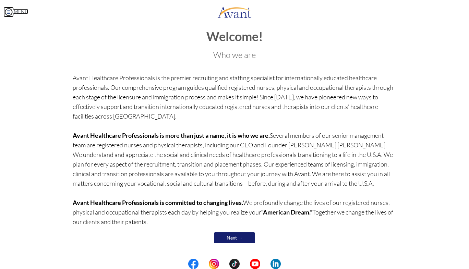
click at [11, 14] on img at bounding box center [8, 12] width 10 height 10
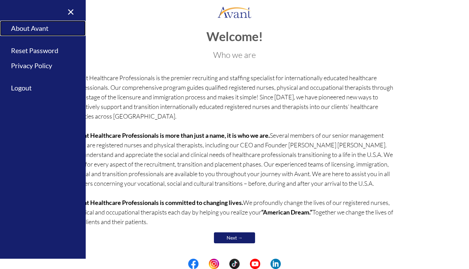
click at [22, 29] on link "About Avant" at bounding box center [43, 28] width 86 height 15
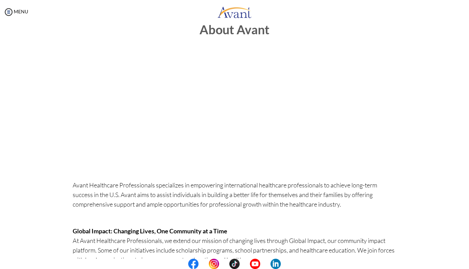
scroll to position [0, 0]
